Goal: Information Seeking & Learning: Learn about a topic

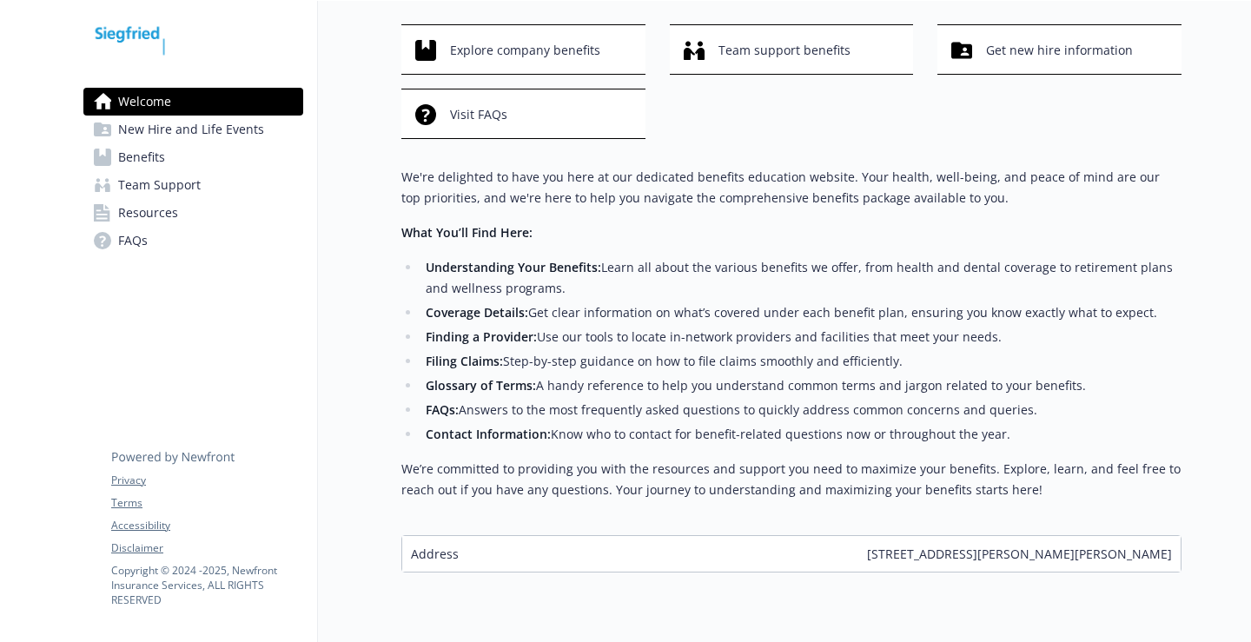
scroll to position [153, 0]
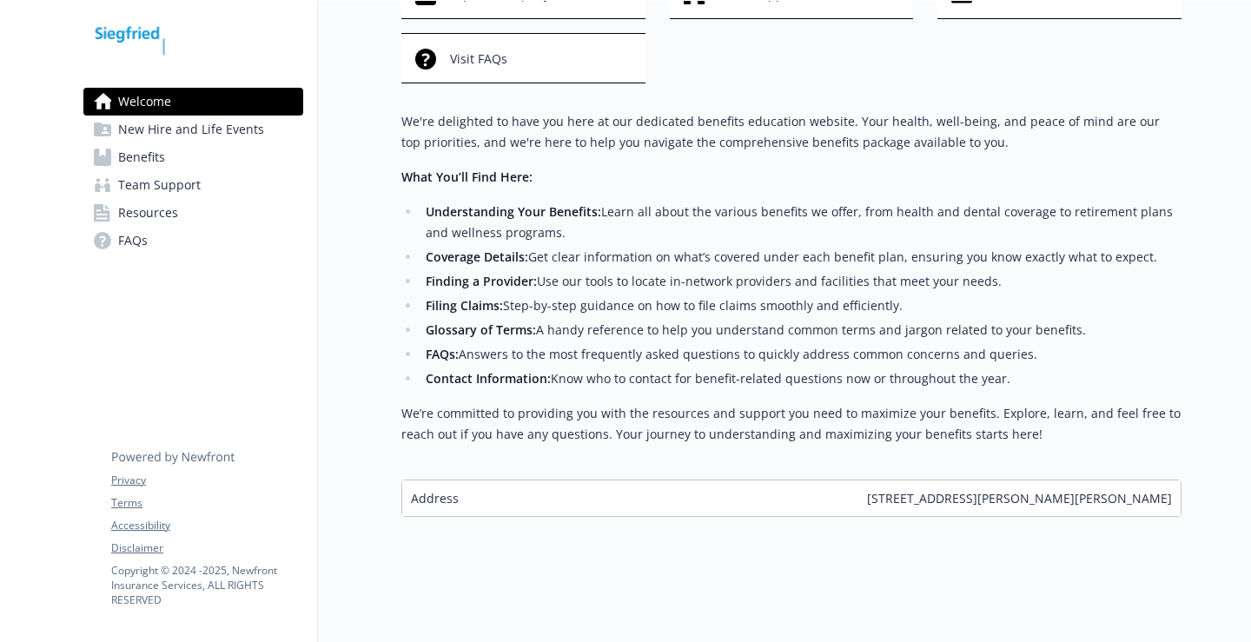
click at [187, 134] on span "New Hire and Life Events" at bounding box center [191, 130] width 146 height 28
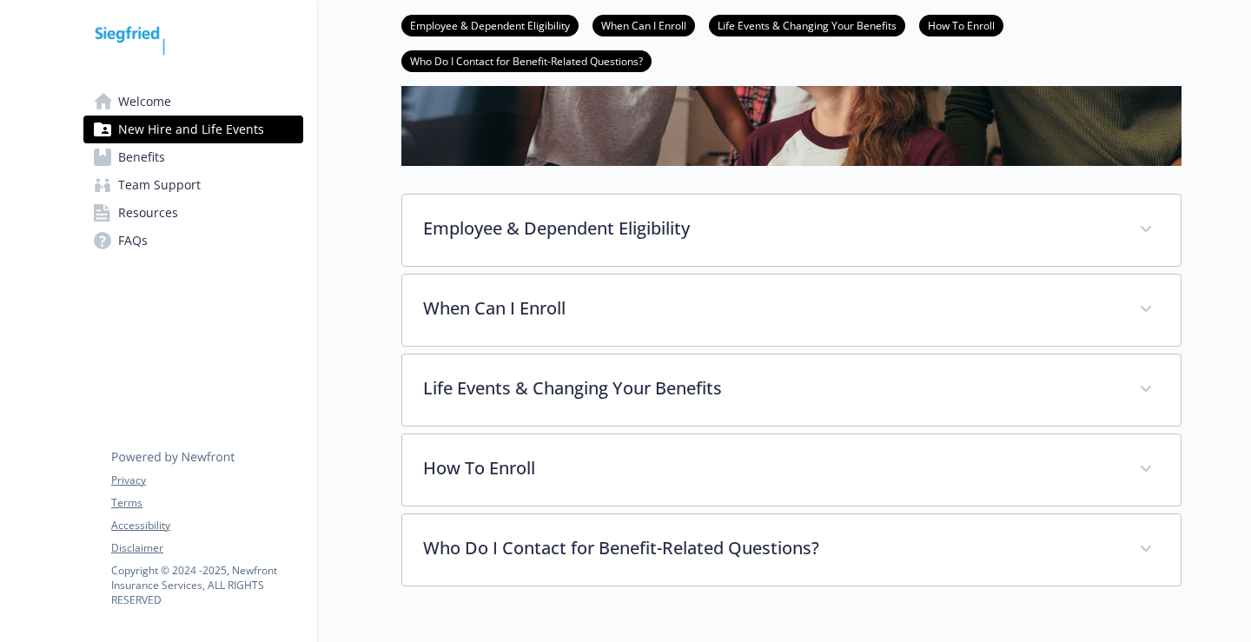
scroll to position [413, 0]
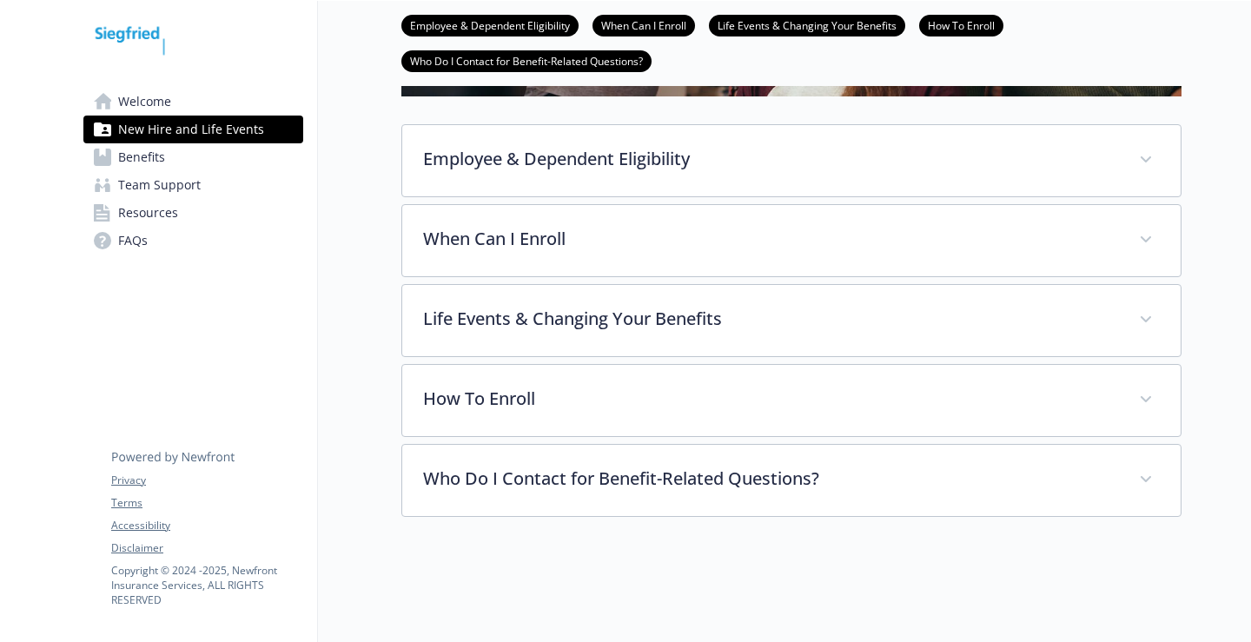
click at [149, 155] on span "Benefits" at bounding box center [141, 157] width 47 height 28
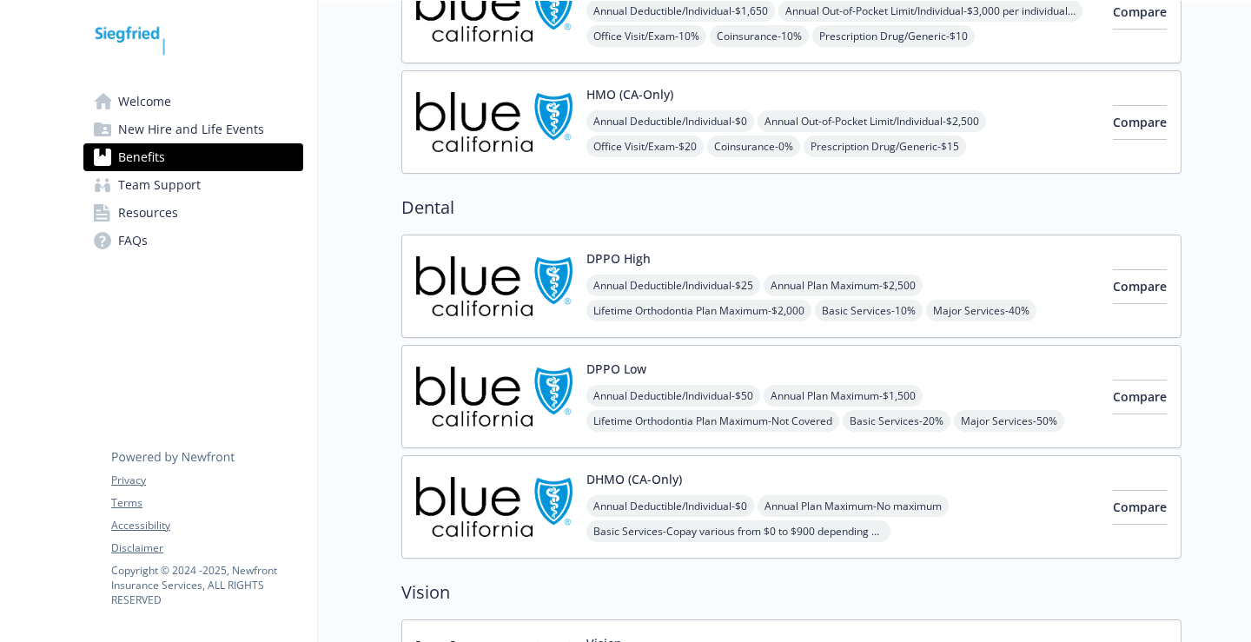
scroll to position [51, 0]
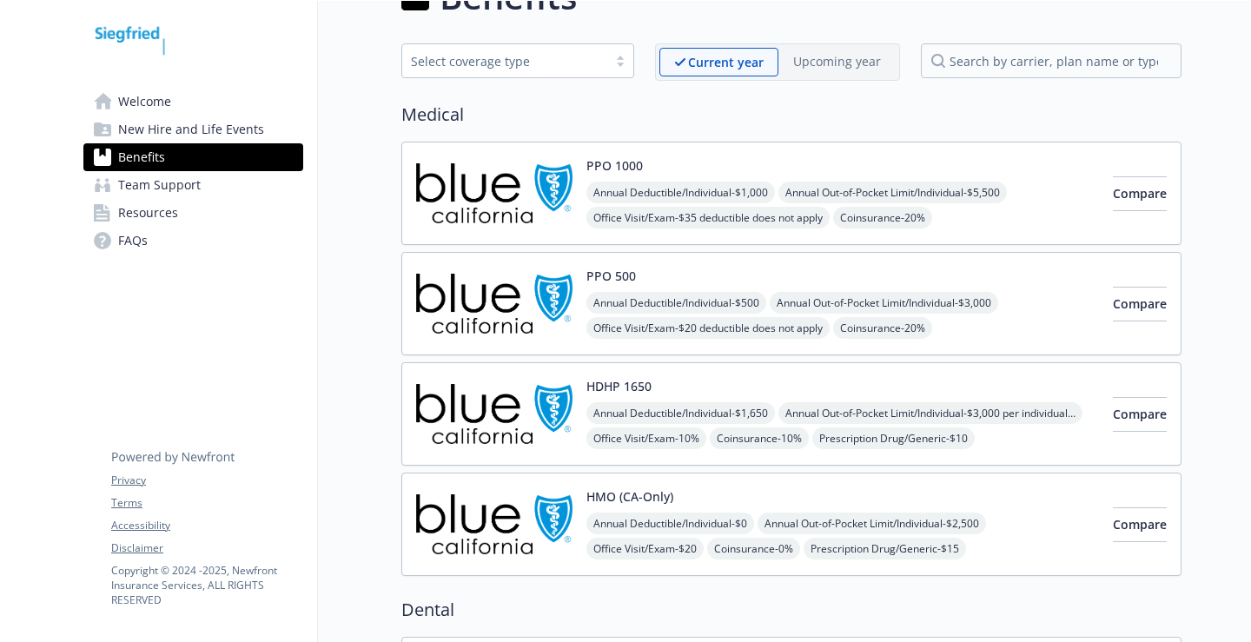
click at [593, 112] on h2 "Medical" at bounding box center [791, 115] width 780 height 26
